Goal: Task Accomplishment & Management: Use online tool/utility

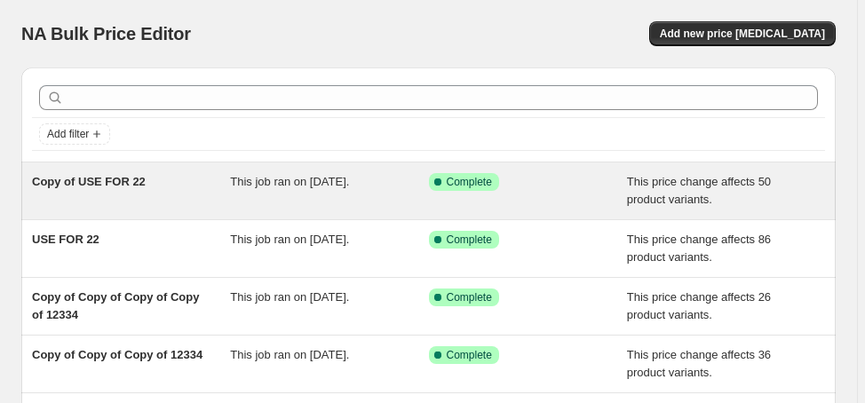
click at [82, 179] on span "Copy of USE FOR 22" at bounding box center [89, 181] width 114 height 13
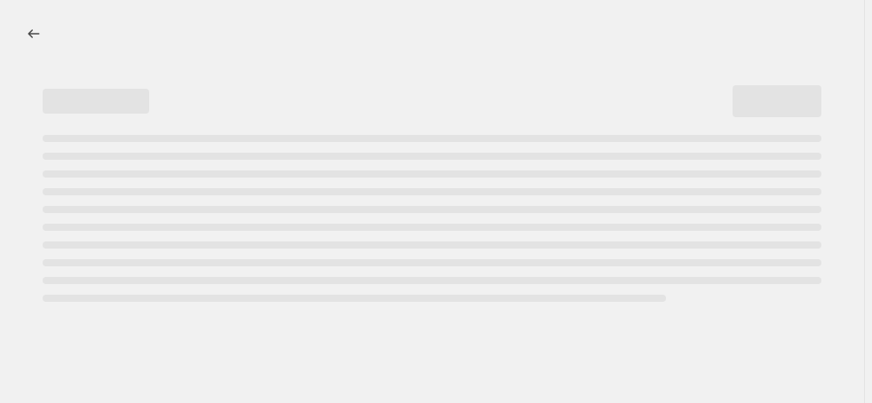
select select "margin"
select select "no_change"
select select "product_status"
select select "draft"
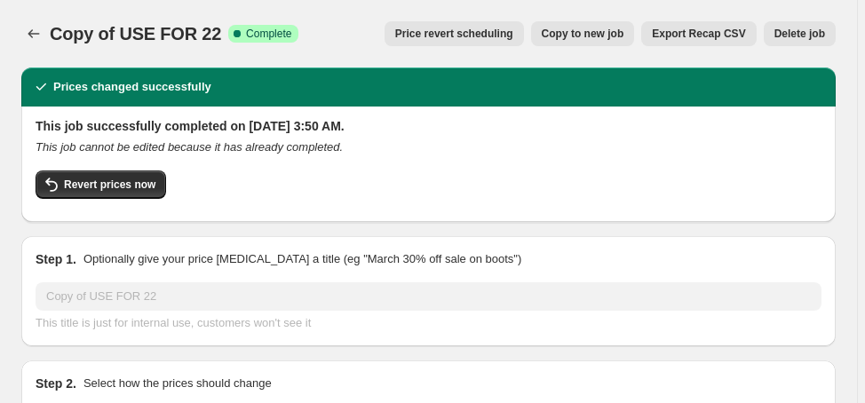
click at [816, 35] on span "Delete job" at bounding box center [799, 34] width 51 height 14
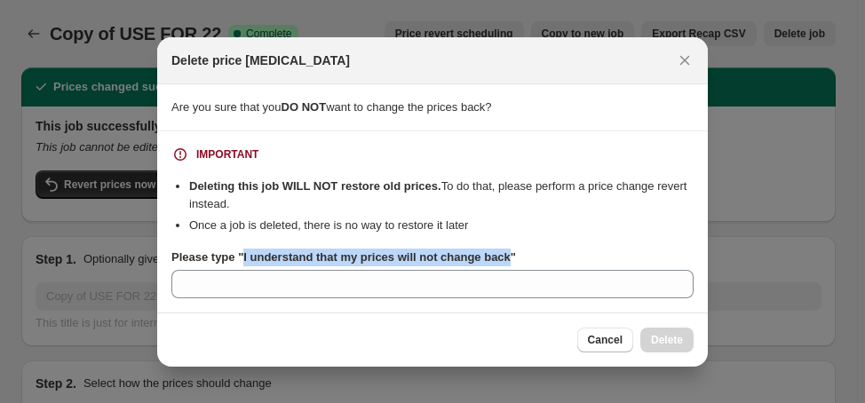
drag, startPoint x: 241, startPoint y: 263, endPoint x: 506, endPoint y: 263, distance: 264.5
click at [506, 263] on b "Please type "I understand that my prices will not change back"" at bounding box center [343, 256] width 344 height 13
copy b "I understand that my prices will not change back"
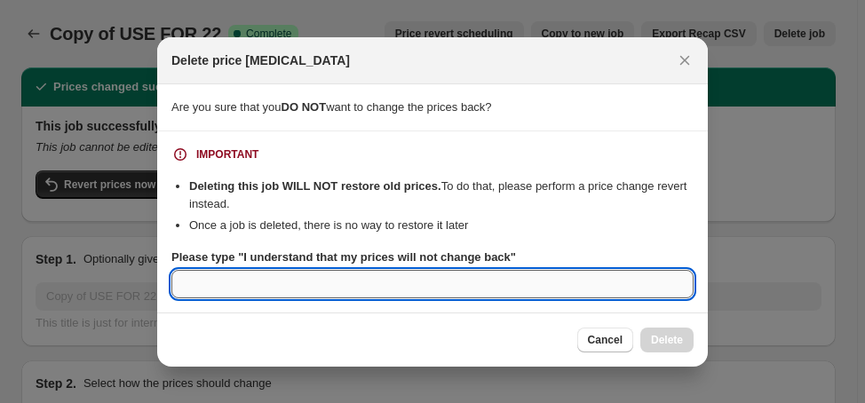
paste input "I understand that my prices will not change back"
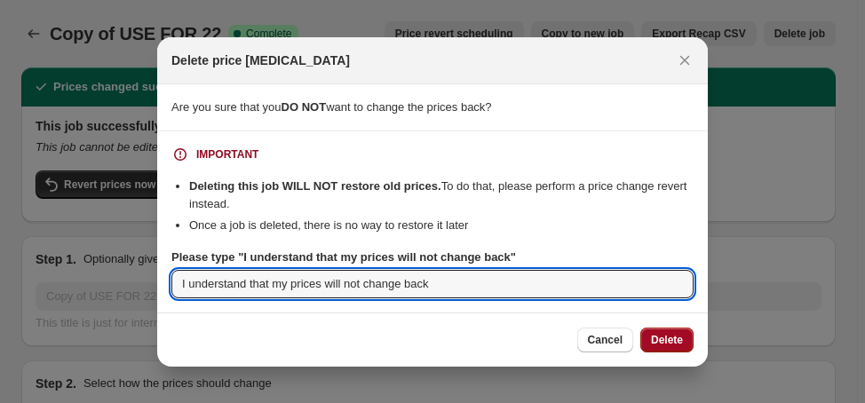
type input "I understand that my prices will not change back"
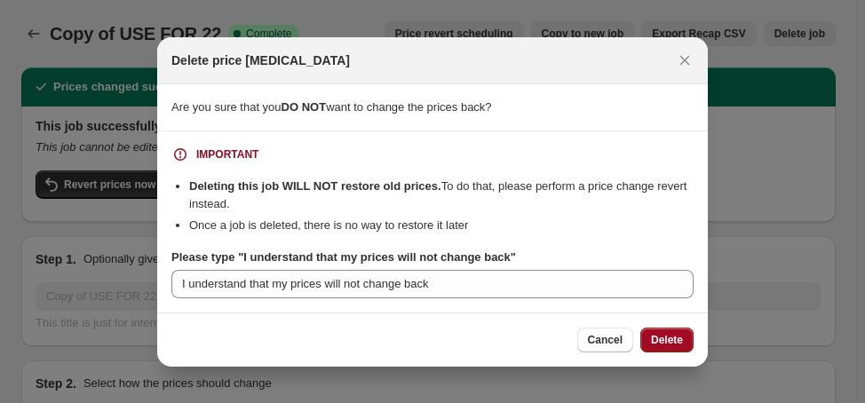
click at [654, 338] on span "Delete" at bounding box center [667, 340] width 32 height 14
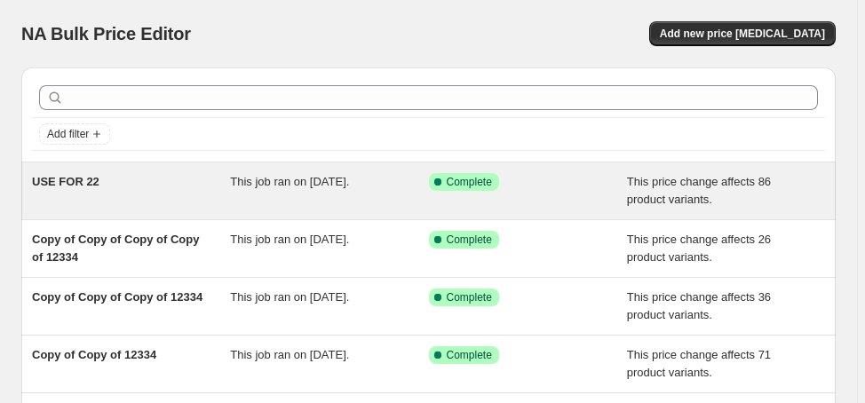
click at [56, 185] on span "USE FOR 22" at bounding box center [65, 181] width 67 height 13
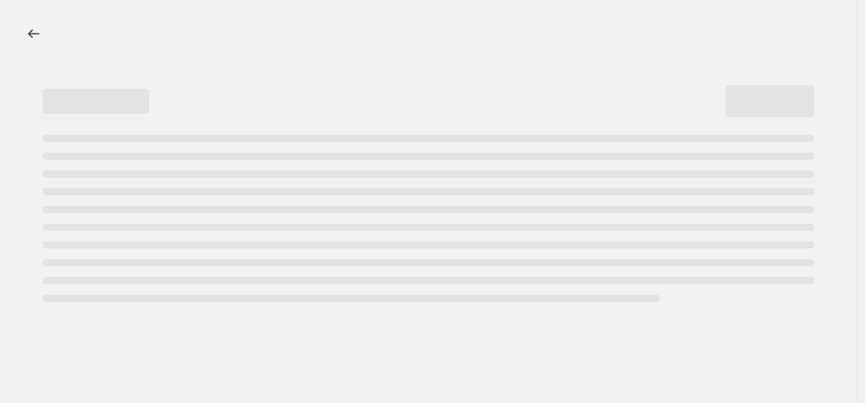
select select "margin"
select select "no_change"
select select "product_status"
select select "draft"
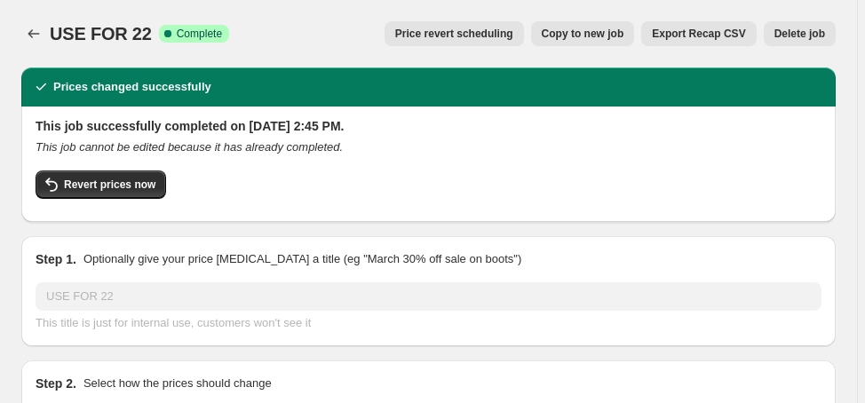
click at [604, 36] on span "Copy to new job" at bounding box center [582, 34] width 83 height 14
select select "margin"
select select "no_change"
select select "product_status"
select select "draft"
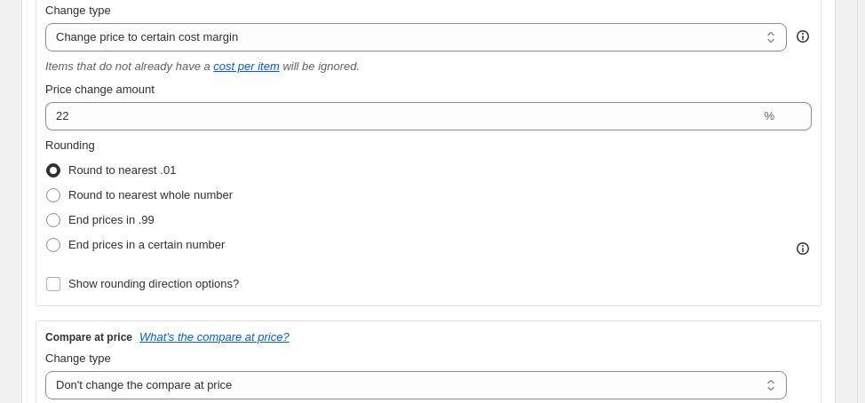
scroll to position [355, 0]
click at [170, 279] on span "Show rounding direction options?" at bounding box center [153, 282] width 170 height 13
click at [60, 279] on input "Show rounding direction options?" at bounding box center [53, 283] width 14 height 14
checkbox input "true"
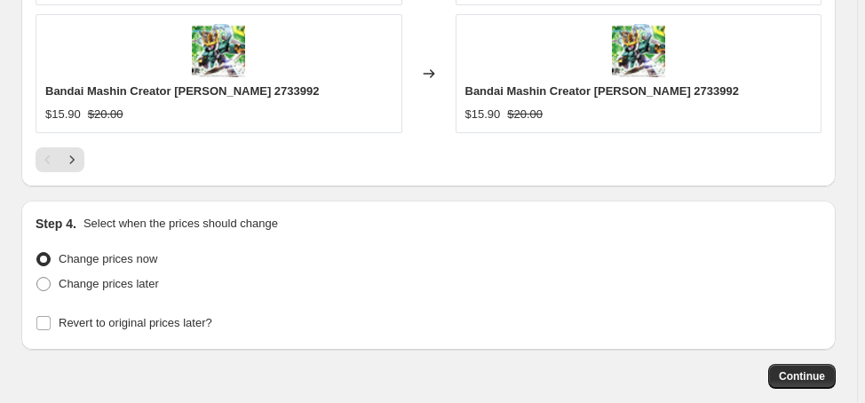
scroll to position [2190, 0]
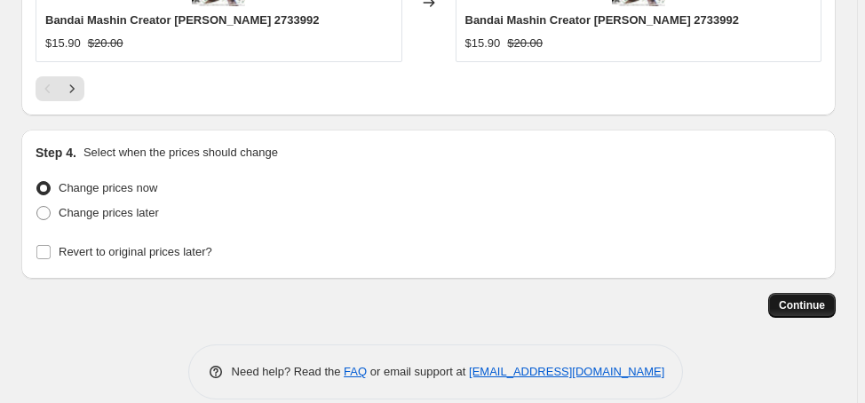
click at [789, 293] on button "Continue" at bounding box center [801, 305] width 67 height 25
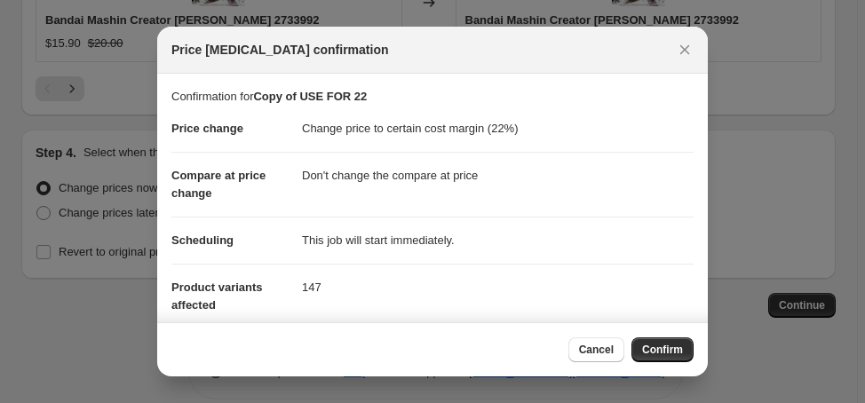
click at [668, 345] on span "Confirm" at bounding box center [662, 350] width 41 height 14
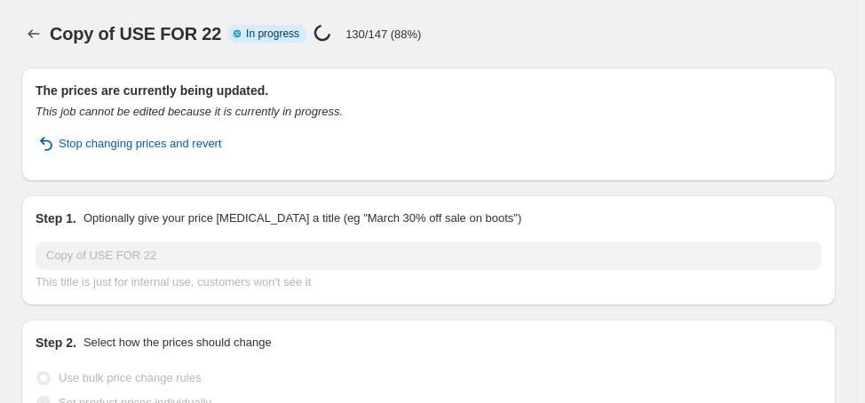
select select "margin"
select select "no_change"
select select "product_status"
select select "draft"
